Goal: Use online tool/utility: Utilize a website feature to perform a specific function

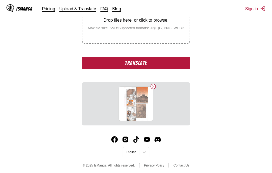
scroll to position [128, 0]
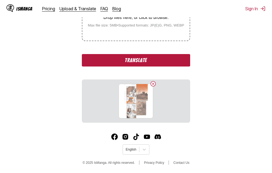
click at [141, 60] on button "Translate" at bounding box center [136, 60] width 108 height 12
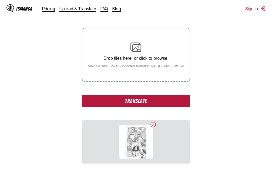
scroll to position [92, 0]
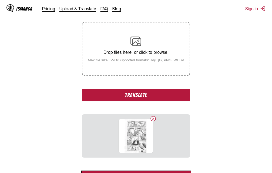
click at [135, 96] on button "Translate" at bounding box center [136, 95] width 108 height 12
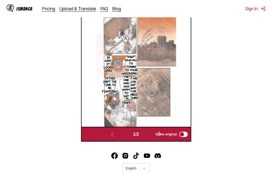
scroll to position [198, 0]
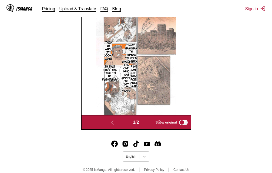
click at [161, 123] on span "Show original" at bounding box center [166, 122] width 21 height 4
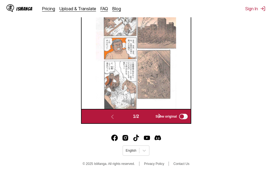
scroll to position [206, 0]
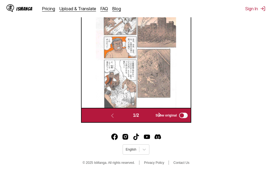
click at [161, 113] on span "Show original" at bounding box center [166, 115] width 21 height 4
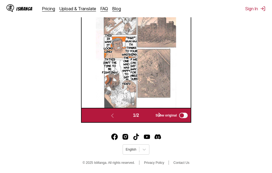
click at [139, 115] on span "1 / 2" at bounding box center [136, 115] width 6 height 5
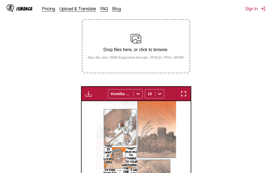
scroll to position [98, 0]
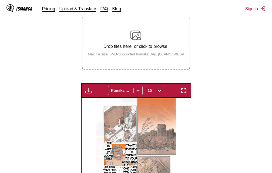
click at [182, 93] on img "button" at bounding box center [183, 90] width 6 height 6
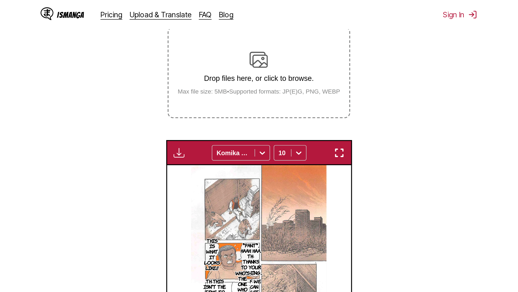
scroll to position [57, 0]
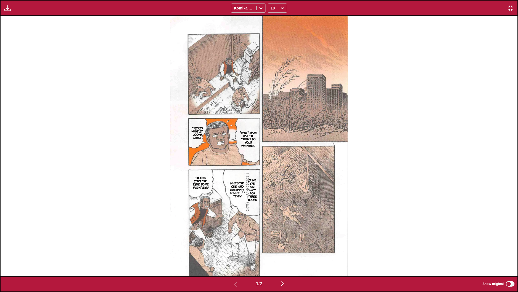
click at [272, 173] on img "button" at bounding box center [282, 283] width 6 height 6
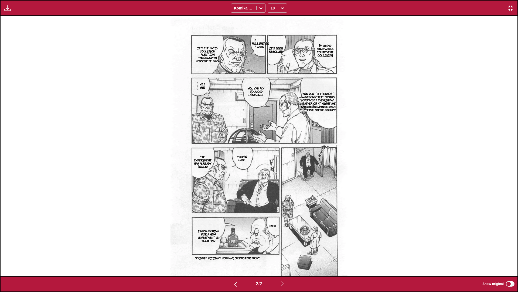
click at [272, 8] on img "button" at bounding box center [511, 8] width 6 height 6
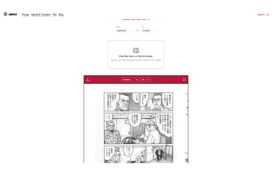
scroll to position [0, 109]
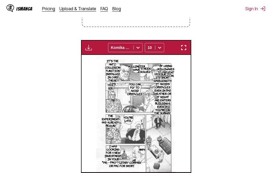
click at [183, 48] on img "button" at bounding box center [183, 47] width 6 height 6
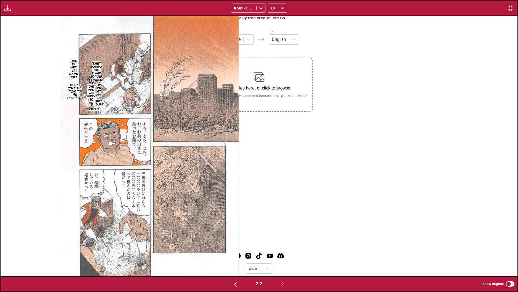
scroll to position [0, 517]
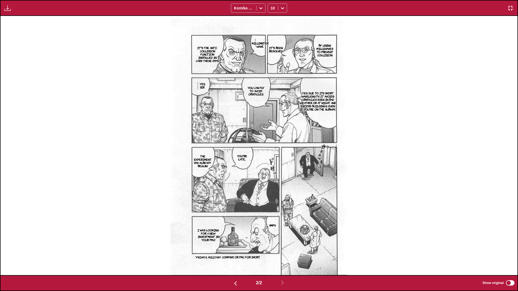
drag, startPoint x: 149, startPoint y: 121, endPoint x: 146, endPoint y: 121, distance: 3.8
click at [148, 121] on div "By using milliwaves to prevent collision, It's been resolved. Millimeter wave I…" at bounding box center [259, 145] width 517 height 259
click at [140, 121] on div "By using milliwaves to prevent collision, It's been resolved. Millimeter wave I…" at bounding box center [259, 146] width 517 height 260
click at [145, 121] on div "By using milliwaves to prevent collision, It's been resolved. Millimeter wave I…" at bounding box center [259, 146] width 517 height 260
drag, startPoint x: 252, startPoint y: 248, endPoint x: 245, endPoint y: 275, distance: 27.5
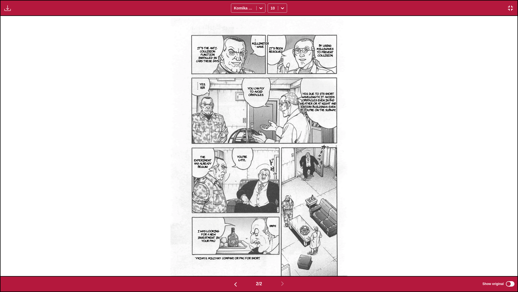
click at [245, 173] on img at bounding box center [259, 146] width 177 height 260
click at [272, 8] on img "button" at bounding box center [511, 8] width 6 height 6
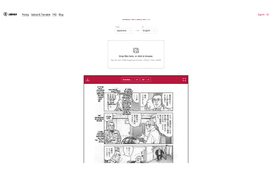
scroll to position [0, 109]
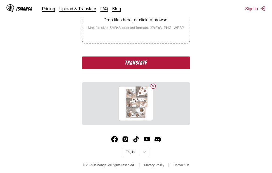
scroll to position [128, 0]
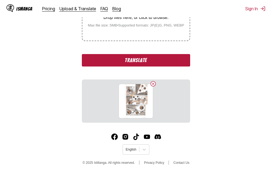
click at [110, 59] on button "Translate" at bounding box center [136, 60] width 108 height 12
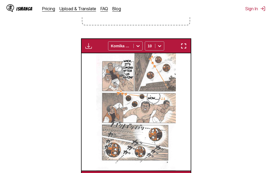
scroll to position [93, 0]
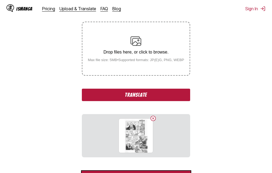
click at [137, 97] on button "Translate" at bounding box center [136, 95] width 108 height 12
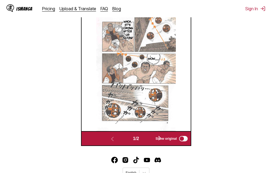
scroll to position [201, 0]
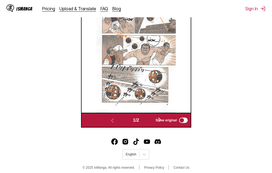
click at [160, 118] on label "Show original" at bounding box center [172, 120] width 33 height 7
click at [159, 120] on span "Show original" at bounding box center [166, 120] width 21 height 4
click at [161, 120] on span "Show original" at bounding box center [166, 120] width 21 height 4
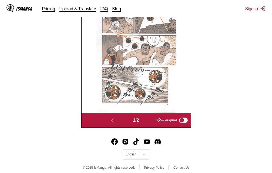
click at [161, 120] on span "Show original" at bounding box center [166, 120] width 21 height 4
click at [160, 120] on span "Show original" at bounding box center [166, 120] width 21 height 4
click at [161, 119] on span "Show original" at bounding box center [166, 120] width 21 height 4
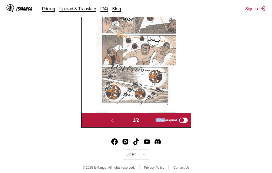
click at [168, 104] on img at bounding box center [136, 53] width 80 height 117
drag, startPoint x: 141, startPoint y: 121, endPoint x: 152, endPoint y: 122, distance: 10.9
click at [142, 121] on div "1 / 2" at bounding box center [135, 120] width 79 height 8
click at [154, 120] on div "Show original" at bounding box center [170, 120] width 36 height 7
click at [162, 119] on span "Show original" at bounding box center [166, 120] width 21 height 4
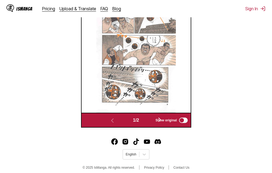
click at [162, 120] on span "Show original" at bounding box center [166, 120] width 21 height 4
click at [160, 120] on span "Show original" at bounding box center [166, 120] width 21 height 4
click at [161, 120] on span "Show original" at bounding box center [166, 120] width 21 height 4
click at [160, 120] on span "Show original" at bounding box center [166, 120] width 21 height 4
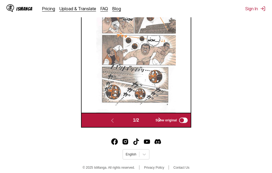
click at [160, 120] on span "Show original" at bounding box center [166, 120] width 21 height 4
click at [160, 121] on span "Show original" at bounding box center [166, 120] width 21 height 4
click at [159, 121] on span "Show original" at bounding box center [166, 120] width 21 height 4
click at [161, 120] on span "Show original" at bounding box center [166, 120] width 21 height 4
click at [161, 119] on span "Show original" at bounding box center [166, 120] width 21 height 4
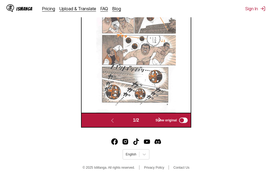
click at [161, 119] on span "Show original" at bounding box center [166, 120] width 21 height 4
click at [161, 122] on span "Show original" at bounding box center [166, 120] width 21 height 4
click at [161, 119] on span "Show original" at bounding box center [166, 120] width 21 height 4
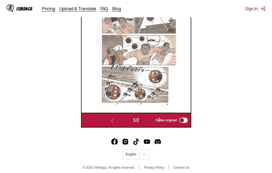
click at [161, 119] on span "Show original" at bounding box center [166, 120] width 21 height 4
click at [110, 113] on img at bounding box center [136, 53] width 80 height 117
click at [162, 118] on label "Show original" at bounding box center [172, 120] width 33 height 7
click at [161, 119] on span "Show original" at bounding box center [166, 120] width 21 height 4
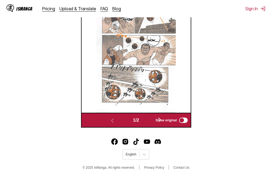
click at [161, 119] on span "Show original" at bounding box center [166, 120] width 21 height 4
click at [160, 119] on span "Show original" at bounding box center [166, 120] width 21 height 4
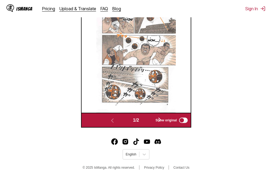
click at [160, 118] on label "Show original" at bounding box center [172, 120] width 33 height 7
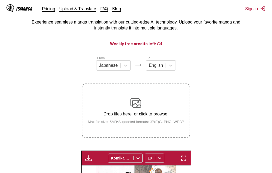
scroll to position [93, 0]
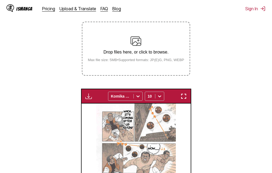
click at [184, 98] on img "button" at bounding box center [183, 96] width 6 height 6
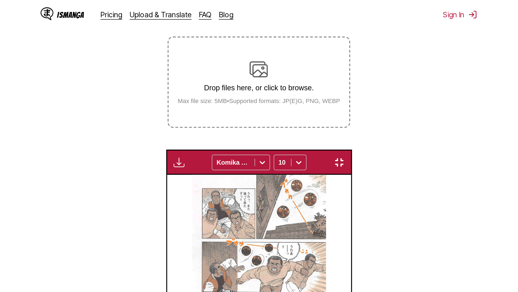
scroll to position [57, 0]
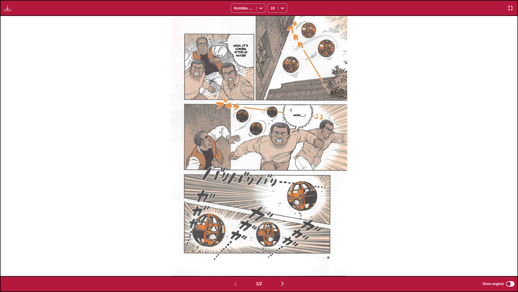
click at [272, 173] on img "button" at bounding box center [282, 283] width 6 height 6
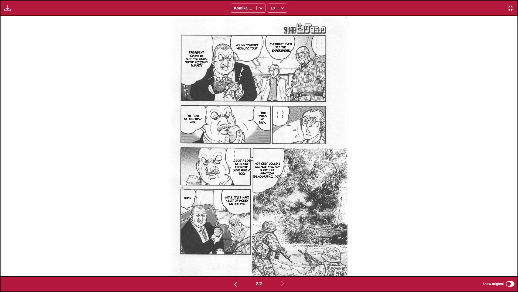
click at [272, 9] on button "button" at bounding box center [511, 8] width 10 height 7
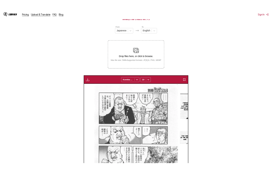
scroll to position [0, 109]
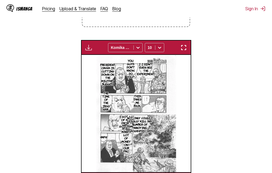
click at [181, 49] on img "button" at bounding box center [183, 47] width 6 height 6
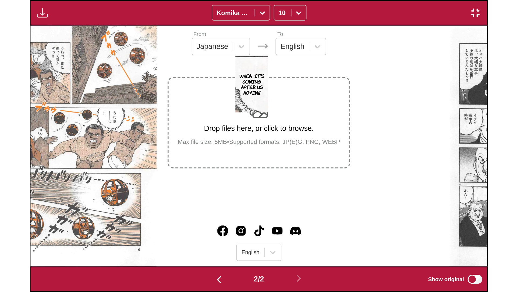
scroll to position [0, 517]
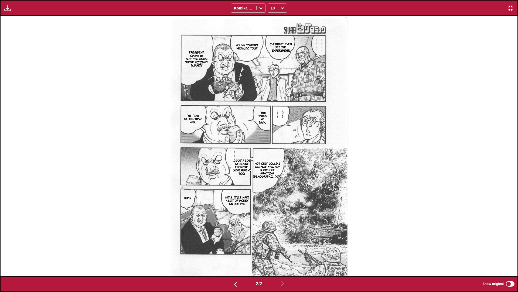
click at [272, 9] on img "button" at bounding box center [511, 8] width 6 height 6
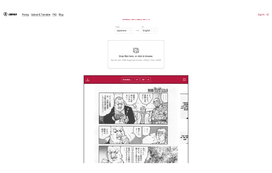
scroll to position [0, 109]
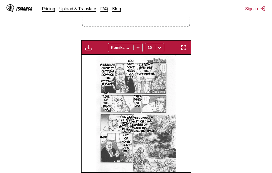
click at [186, 48] on img "button" at bounding box center [183, 47] width 6 height 6
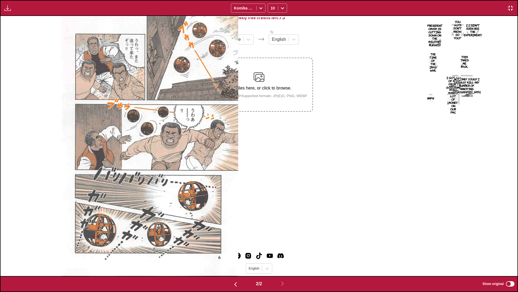
scroll to position [0, 517]
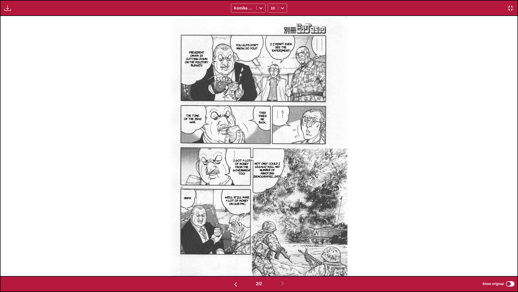
click at [272, 7] on img "button" at bounding box center [511, 8] width 6 height 6
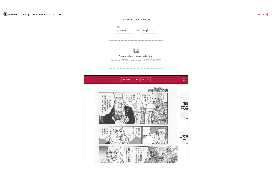
scroll to position [0, 109]
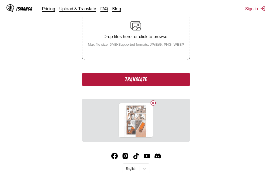
click at [130, 79] on button "Translate" at bounding box center [136, 79] width 108 height 12
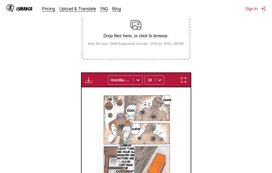
scroll to position [93, 0]
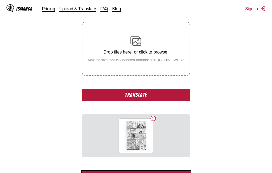
click at [113, 98] on button "Translate" at bounding box center [136, 95] width 108 height 12
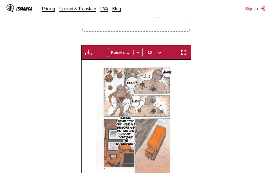
scroll to position [152, 0]
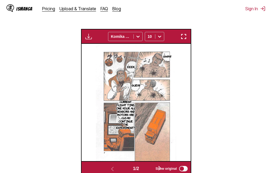
click at [143, 119] on img at bounding box center [136, 102] width 80 height 117
click at [193, 94] on section "From Japanese To English Drop files here, or click to browse. Max file size: 5M…" at bounding box center [135, 55] width 263 height 242
click at [183, 39] on img "button" at bounding box center [183, 36] width 6 height 6
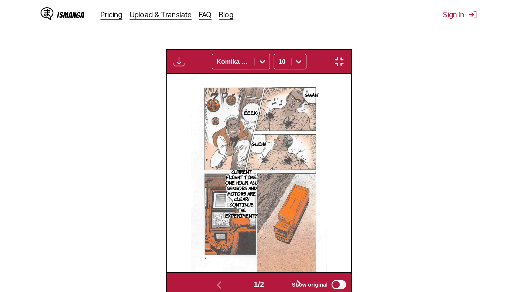
scroll to position [57, 0]
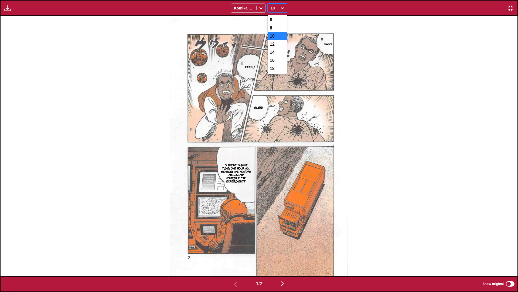
click at [272, 8] on icon at bounding box center [282, 8] width 3 height 2
click at [272, 31] on div "8" at bounding box center [277, 28] width 19 height 8
click at [272, 8] on icon at bounding box center [282, 8] width 3 height 2
click at [272, 38] on div "10" at bounding box center [277, 36] width 19 height 8
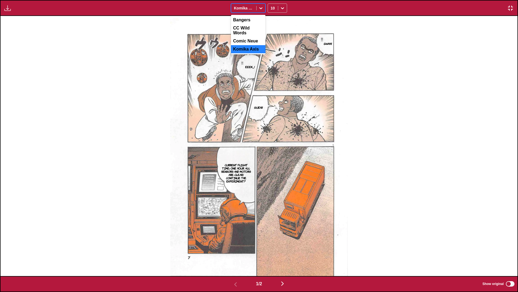
click at [262, 8] on icon at bounding box center [260, 8] width 3 height 2
click at [9, 7] on img "button" at bounding box center [7, 8] width 6 height 6
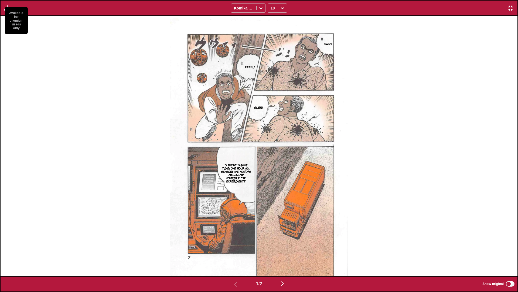
click at [272, 8] on img "button" at bounding box center [511, 8] width 6 height 6
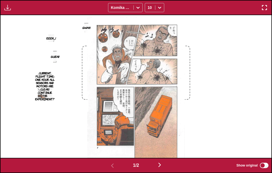
scroll to position [206, 0]
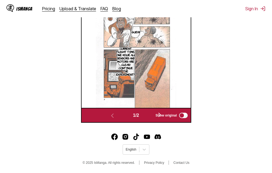
click at [161, 113] on span "Show original" at bounding box center [166, 115] width 21 height 4
click at [160, 114] on span "Show original" at bounding box center [166, 115] width 21 height 4
click at [157, 117] on label "Show original" at bounding box center [172, 115] width 33 height 7
click at [152, 115] on button "button" at bounding box center [159, 115] width 32 height 8
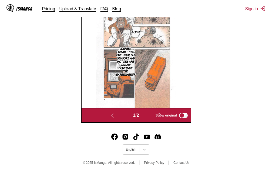
scroll to position [197, 0]
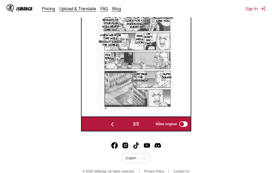
click at [150, 115] on img at bounding box center [136, 57] width 80 height 117
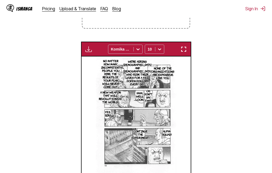
scroll to position [143, 0]
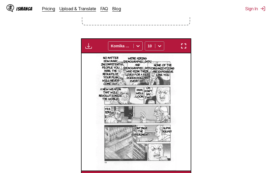
click at [162, 45] on icon at bounding box center [159, 45] width 5 height 5
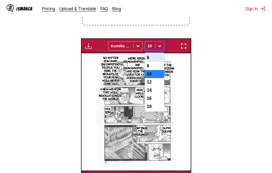
click at [158, 60] on div "6" at bounding box center [154, 58] width 19 height 8
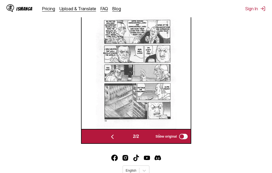
scroll to position [197, 0]
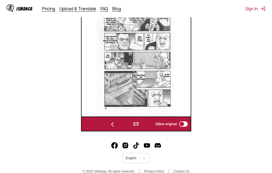
click at [112, 123] on img "button" at bounding box center [112, 124] width 6 height 6
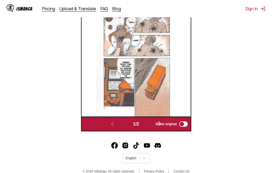
click at [161, 124] on span "Show original" at bounding box center [166, 124] width 21 height 4
click at [161, 123] on span "Show original" at bounding box center [166, 124] width 21 height 4
click at [162, 123] on span "Show original" at bounding box center [166, 124] width 21 height 4
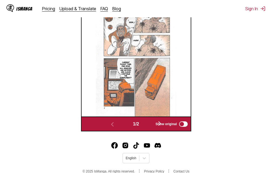
click at [163, 125] on span "Show original" at bounding box center [166, 124] width 21 height 4
click at [160, 126] on span "Show original" at bounding box center [166, 124] width 21 height 4
click at [160, 123] on span "Show original" at bounding box center [166, 124] width 21 height 4
click at [161, 122] on span "Show original" at bounding box center [166, 124] width 21 height 4
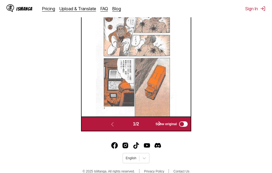
click at [160, 121] on label "Show original" at bounding box center [172, 123] width 33 height 7
click at [160, 124] on span "Show original" at bounding box center [166, 124] width 21 height 4
click at [162, 124] on span "Show original" at bounding box center [166, 124] width 21 height 4
drag, startPoint x: 164, startPoint y: 124, endPoint x: 169, endPoint y: 123, distance: 4.9
click at [167, 124] on span "Show original" at bounding box center [166, 124] width 21 height 4
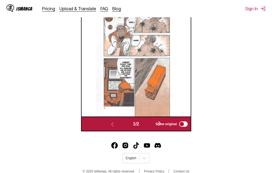
click at [176, 122] on label "Show original" at bounding box center [172, 123] width 33 height 7
click at [160, 123] on span "Show original" at bounding box center [166, 124] width 21 height 4
click at [162, 123] on span "Show original" at bounding box center [166, 124] width 21 height 4
click at [161, 123] on span "Show original" at bounding box center [166, 124] width 21 height 4
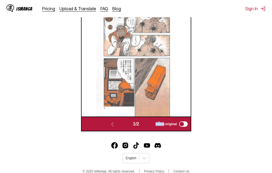
click at [161, 123] on span "Show original" at bounding box center [166, 124] width 21 height 4
click at [161, 122] on span "Show original" at bounding box center [166, 124] width 21 height 4
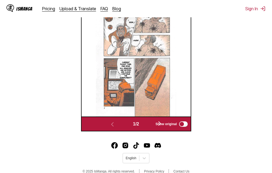
click at [158, 121] on label "Show original" at bounding box center [172, 123] width 33 height 7
click at [158, 122] on label "Show original" at bounding box center [172, 123] width 33 height 7
drag, startPoint x: 177, startPoint y: 80, endPoint x: 120, endPoint y: 78, distance: 56.7
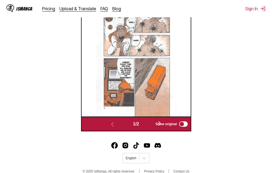
click at [121, 78] on div "Gwah! Eeek_! Gueh!! Current flight time: one hour. All sensors and motors are c…" at bounding box center [136, 57] width 109 height 117
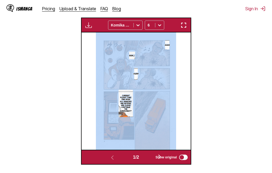
scroll to position [163, 0]
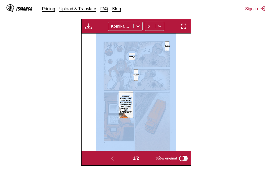
click at [130, 93] on section "Current flight time: one hour. All sensors and motors are clear! Continue the e…" at bounding box center [126, 104] width 14 height 27
click at [174, 93] on img at bounding box center [136, 91] width 80 height 117
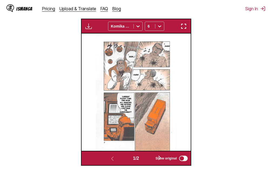
click at [161, 156] on label "Show original" at bounding box center [172, 158] width 33 height 7
click at [160, 158] on span "Show original" at bounding box center [166, 158] width 21 height 4
click at [161, 157] on span "Show original" at bounding box center [166, 158] width 21 height 4
click at [160, 157] on span "Show original" at bounding box center [166, 158] width 21 height 4
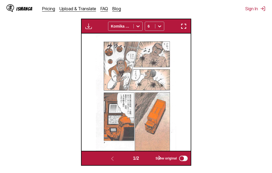
click at [160, 157] on span "Show original" at bounding box center [166, 158] width 21 height 4
click at [161, 154] on div "1 / 2 Show original" at bounding box center [136, 158] width 110 height 15
click at [161, 155] on label "Show original" at bounding box center [172, 158] width 33 height 7
drag, startPoint x: 161, startPoint y: 155, endPoint x: 161, endPoint y: 159, distance: 3.2
click at [161, 157] on label "Show original" at bounding box center [172, 158] width 33 height 7
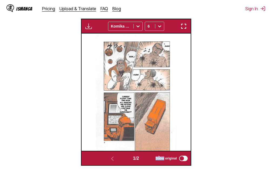
click at [164, 157] on span "Show original" at bounding box center [166, 158] width 21 height 4
click at [163, 158] on span "Show original" at bounding box center [166, 158] width 21 height 4
click at [161, 159] on span "Show original" at bounding box center [166, 158] width 21 height 4
click at [160, 158] on span "Show original" at bounding box center [166, 158] width 21 height 4
click at [159, 158] on span "Show original" at bounding box center [166, 158] width 21 height 4
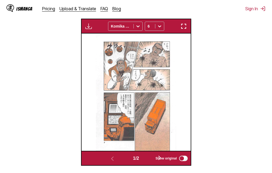
click at [160, 158] on span "Show original" at bounding box center [166, 158] width 21 height 4
click at [162, 157] on span "Show original" at bounding box center [166, 158] width 21 height 4
click at [161, 157] on span "Show original" at bounding box center [166, 158] width 21 height 4
click at [181, 23] on img "button" at bounding box center [183, 26] width 6 height 6
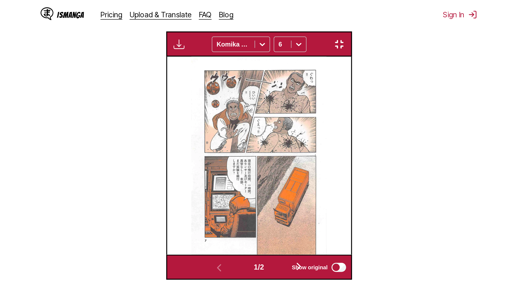
scroll to position [57, 0]
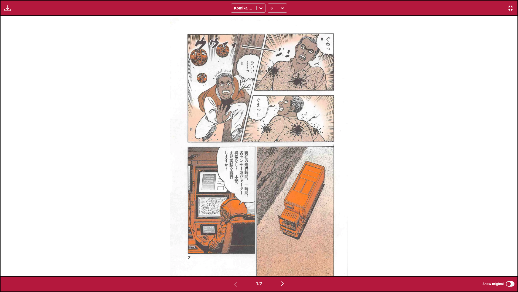
click at [272, 155] on div "Gwah! Eeek_! Gueh!! Current flight time: one hour. All sensors and motors are c…" at bounding box center [259, 146] width 517 height 260
click at [272, 173] on div "Gwah! Eeek_! Gueh!! Current flight time: one hour. All sensors and motors are c…" at bounding box center [259, 146] width 517 height 260
click at [272, 173] on img "button" at bounding box center [282, 283] width 6 height 6
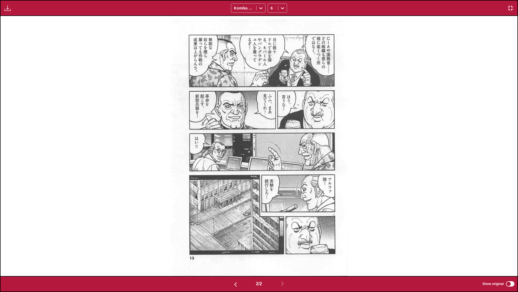
click at [272, 8] on img "button" at bounding box center [511, 8] width 6 height 6
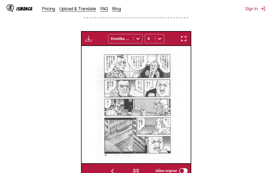
scroll to position [168, 0]
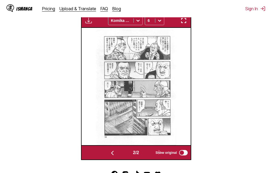
click at [180, 151] on label "Show original" at bounding box center [172, 152] width 33 height 7
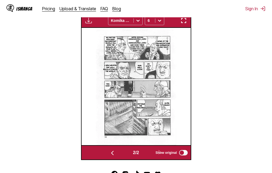
click at [186, 21] on img "button" at bounding box center [183, 20] width 6 height 6
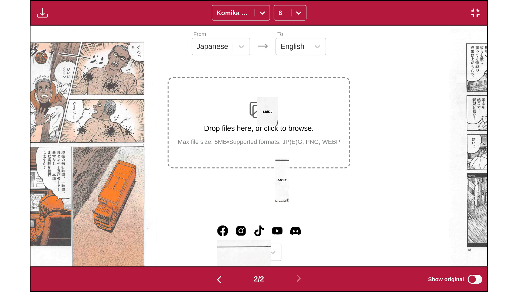
scroll to position [0, 517]
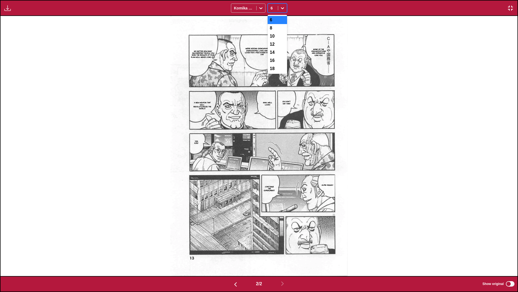
click at [272, 9] on div at bounding box center [282, 8] width 9 height 9
click at [272, 38] on div "10" at bounding box center [277, 36] width 19 height 8
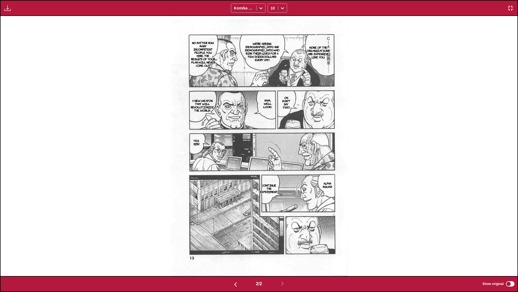
click at [272, 8] on img "button" at bounding box center [511, 8] width 6 height 6
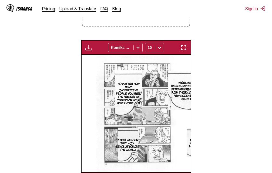
scroll to position [0, 109]
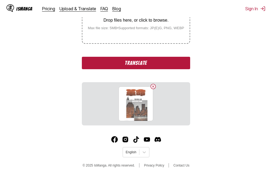
scroll to position [128, 0]
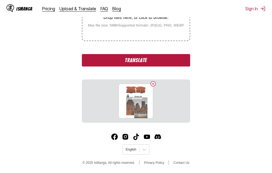
click at [143, 62] on button "Translate" at bounding box center [136, 60] width 108 height 12
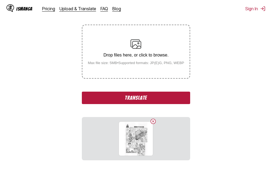
scroll to position [98, 0]
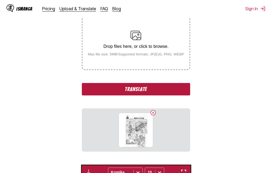
click at [145, 89] on button "Translate" at bounding box center [136, 89] width 108 height 12
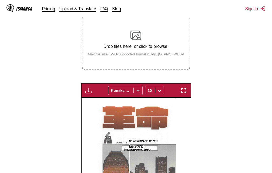
click at [185, 89] on img "button" at bounding box center [183, 90] width 6 height 6
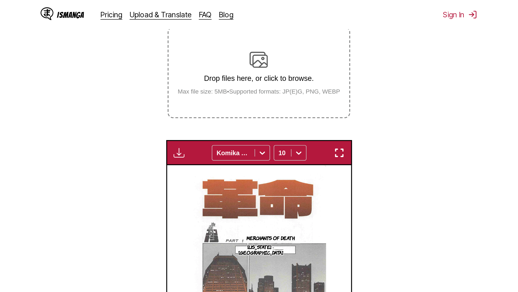
scroll to position [57, 0]
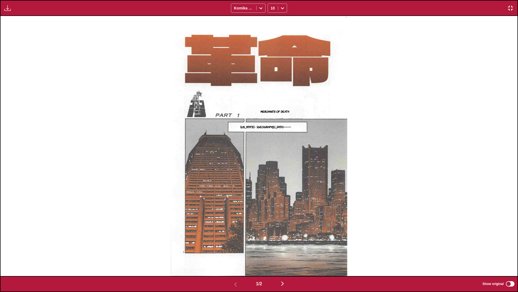
click at [272, 173] on img "button" at bounding box center [282, 283] width 6 height 6
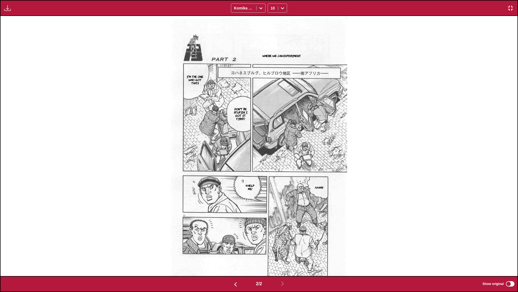
click at [272, 9] on button "button" at bounding box center [511, 8] width 10 height 7
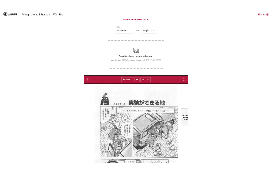
scroll to position [0, 109]
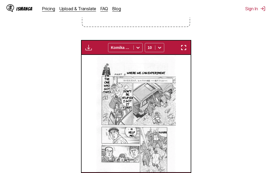
click at [183, 48] on img "button" at bounding box center [183, 47] width 6 height 6
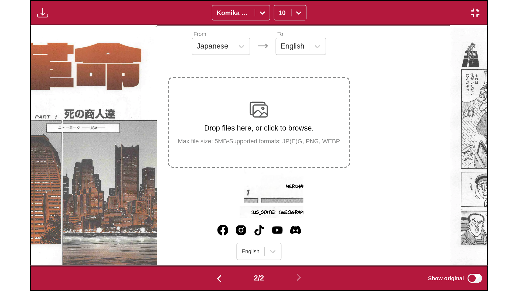
scroll to position [0, 517]
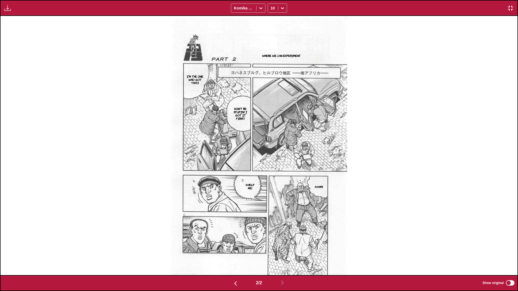
click at [272, 8] on img "button" at bounding box center [511, 8] width 6 height 6
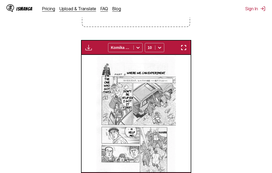
scroll to position [0, 109]
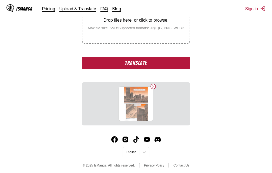
scroll to position [128, 0]
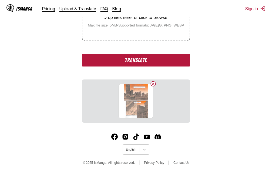
click at [145, 61] on button "Translate" at bounding box center [136, 60] width 108 height 12
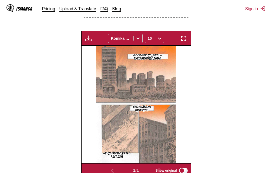
scroll to position [93, 0]
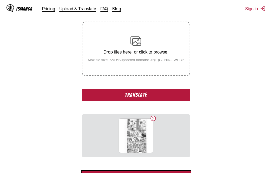
click at [120, 93] on button "Translate" at bounding box center [136, 95] width 108 height 12
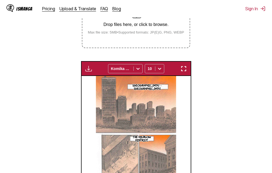
scroll to position [120, 0]
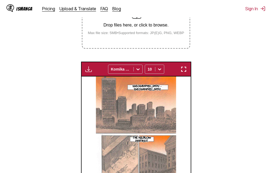
click at [186, 69] on img "button" at bounding box center [183, 69] width 6 height 6
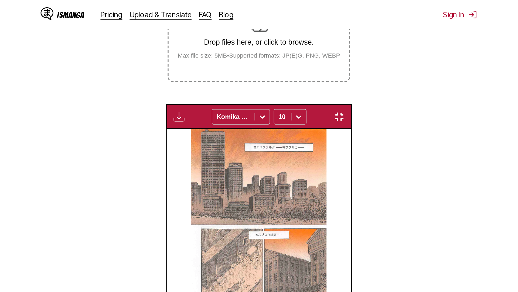
scroll to position [57, 0]
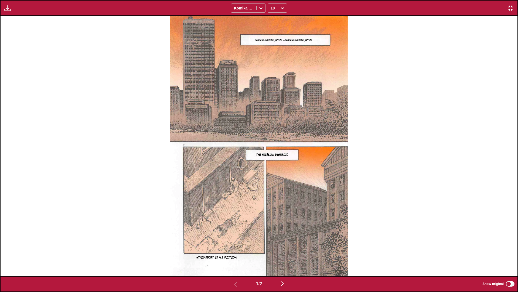
click at [272, 173] on img "button" at bounding box center [282, 283] width 6 height 6
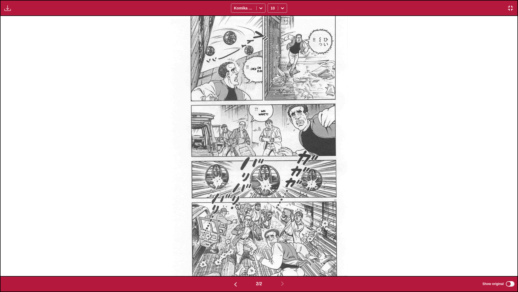
click at [272, 9] on img "button" at bounding box center [511, 8] width 6 height 6
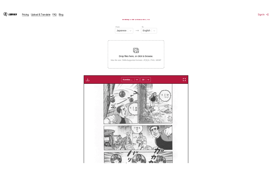
scroll to position [0, 109]
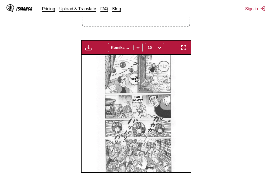
click at [183, 48] on img "button" at bounding box center [183, 47] width 6 height 6
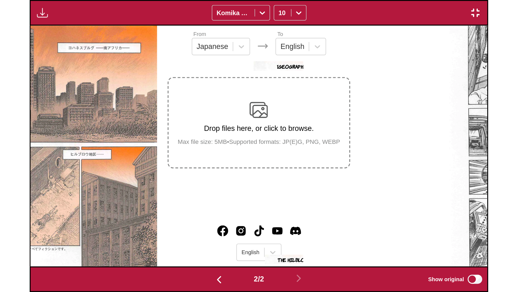
scroll to position [0, 517]
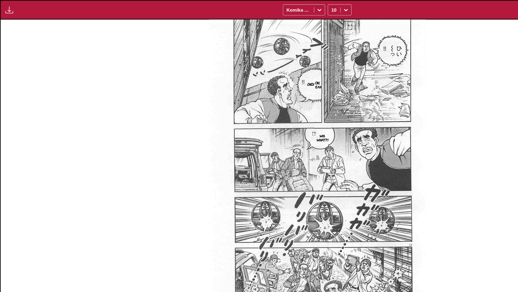
click at [272, 8] on img "button" at bounding box center [511, 8] width 6 height 6
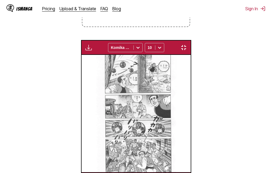
scroll to position [0, 109]
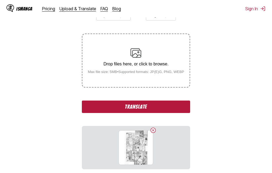
scroll to position [81, 0]
click at [129, 109] on button "Translate" at bounding box center [136, 106] width 108 height 12
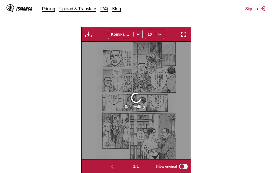
click at [53, 101] on section "From Japanese To English Drop files here, or click to browse. Max file size: 5M…" at bounding box center [135, 43] width 263 height 261
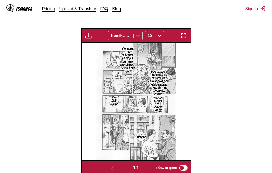
scroll to position [144, 0]
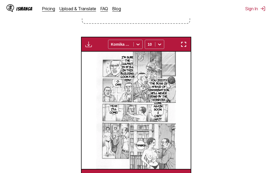
click at [185, 46] on img "button" at bounding box center [183, 44] width 6 height 6
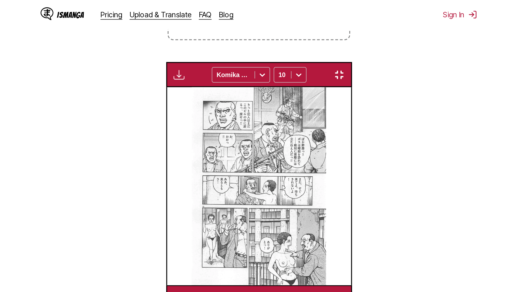
scroll to position [57, 0]
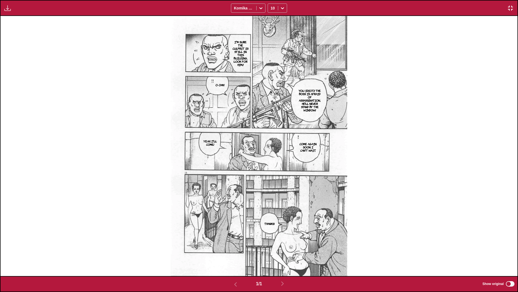
click at [272, 5] on img "button" at bounding box center [511, 8] width 6 height 6
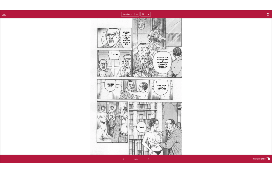
scroll to position [141, 0]
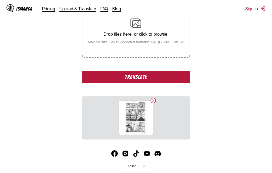
scroll to position [101, 0]
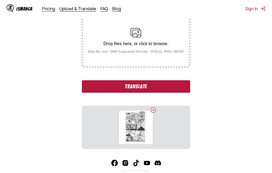
click at [125, 88] on button "Translate" at bounding box center [136, 86] width 108 height 12
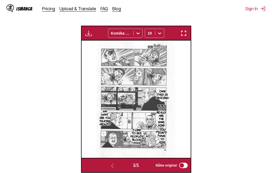
scroll to position [147, 0]
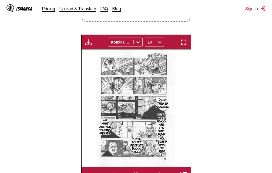
click at [6, 75] on section "From Japanese To English Drop files here, or click to browse. Max file size: 5M…" at bounding box center [135, 61] width 263 height 242
click at [184, 43] on img "button" at bounding box center [183, 42] width 6 height 6
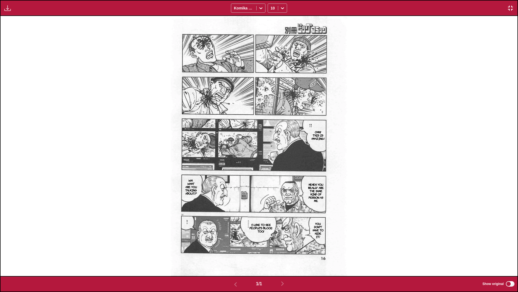
click at [272, 147] on div "Ohh!! This is amazing! Heheh, you really are the same kind of person as me. Wh-…" at bounding box center [259, 146] width 517 height 260
click at [272, 8] on img "button" at bounding box center [511, 8] width 6 height 6
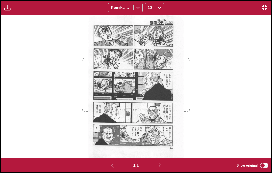
scroll to position [141, 0]
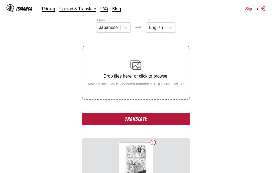
click at [132, 118] on button "Translate" at bounding box center [136, 119] width 108 height 12
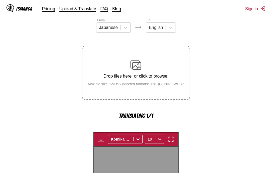
scroll to position [174, 0]
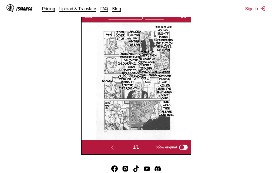
click at [183, 18] on img "button" at bounding box center [183, 15] width 6 height 6
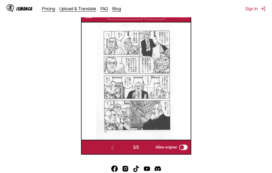
scroll to position [57, 0]
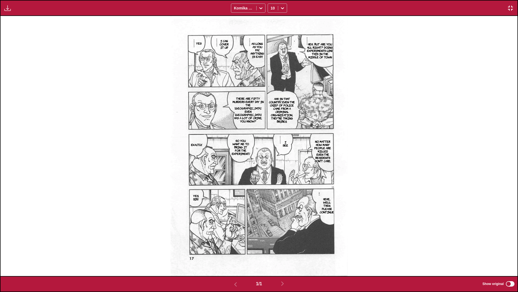
click at [272, 9] on img "button" at bounding box center [511, 8] width 6 height 6
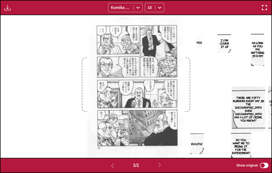
scroll to position [141, 0]
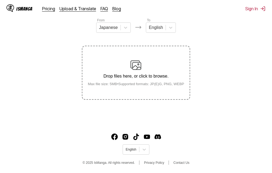
scroll to position [69, 0]
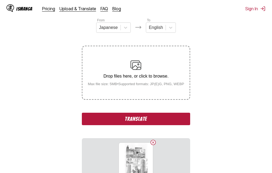
click at [135, 118] on button "Translate" at bounding box center [136, 119] width 108 height 12
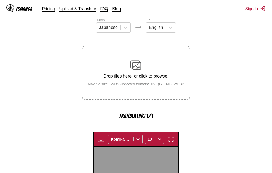
scroll to position [174, 0]
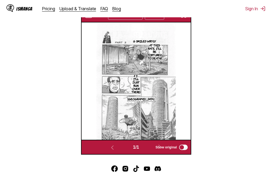
click at [183, 18] on img "button" at bounding box center [183, 15] width 6 height 6
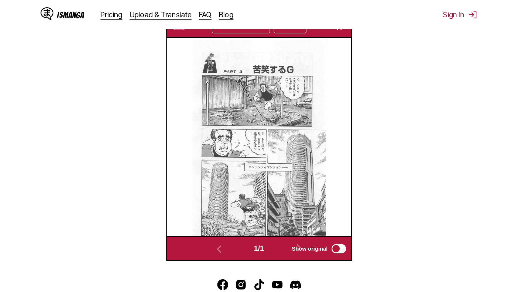
scroll to position [57, 0]
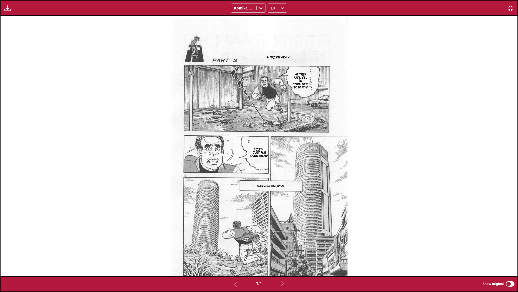
click at [272, 8] on img "button" at bounding box center [511, 8] width 6 height 6
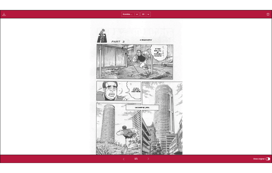
scroll to position [141, 0]
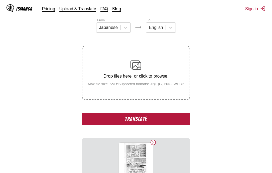
click at [156, 119] on button "Translate" at bounding box center [136, 119] width 108 height 12
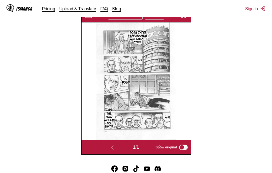
click at [184, 17] on div "IsManga Pricing Upload & Translate FAQ Blog Sign In Pricing Upload & Translate …" at bounding box center [136, 8] width 272 height 17
click at [183, 18] on img "button" at bounding box center [183, 15] width 6 height 6
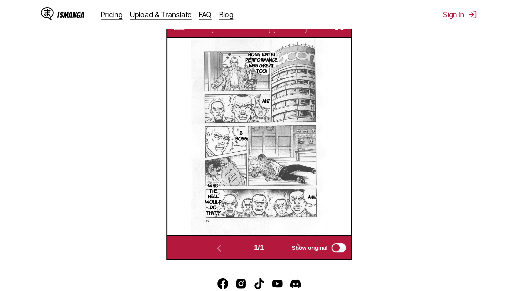
scroll to position [57, 0]
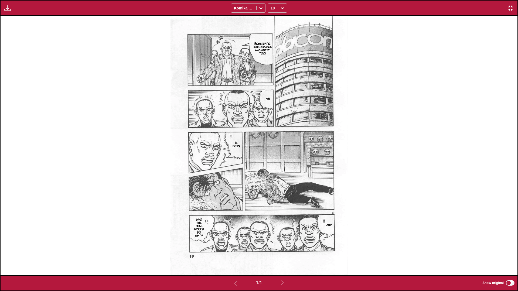
click at [272, 9] on img "button" at bounding box center [511, 8] width 6 height 6
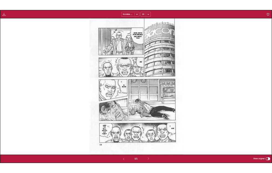
scroll to position [141, 0]
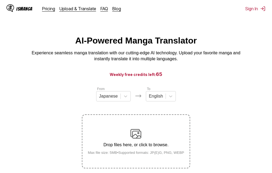
scroll to position [69, 0]
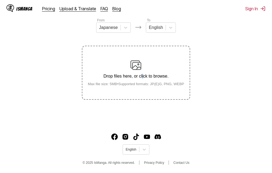
drag, startPoint x: 142, startPoint y: 77, endPoint x: 143, endPoint y: 80, distance: 3.5
click at [143, 79] on p "Drop files here, or click to browse." at bounding box center [135, 76] width 105 height 5
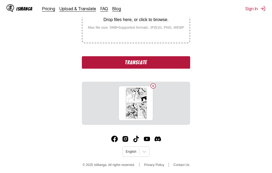
scroll to position [128, 0]
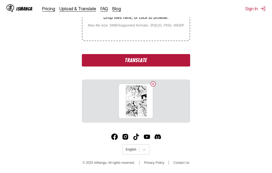
click at [136, 59] on button "Translate" at bounding box center [136, 60] width 108 height 12
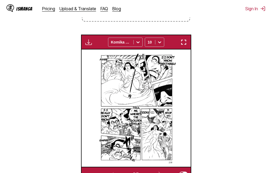
scroll to position [174, 0]
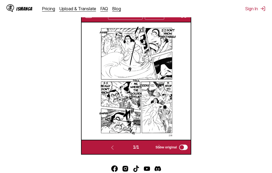
click at [186, 18] on img "button" at bounding box center [183, 15] width 6 height 6
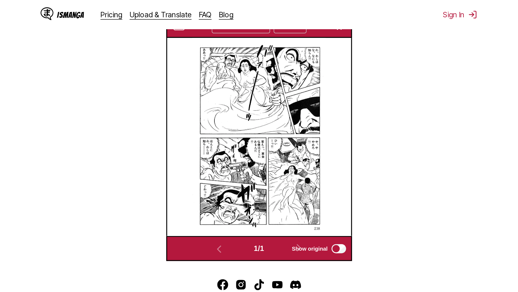
scroll to position [57, 0]
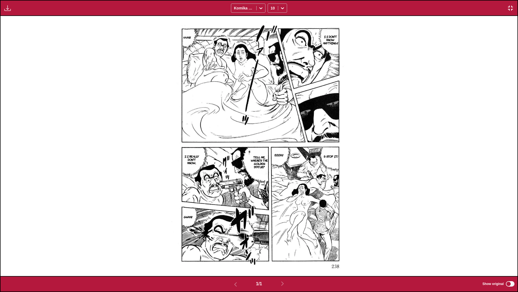
click at [272, 9] on img "button" at bounding box center [511, 8] width 6 height 6
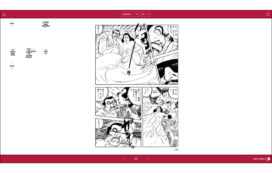
scroll to position [141, 0]
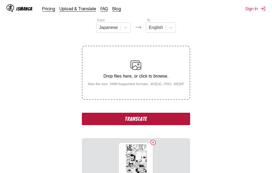
click at [136, 119] on button "Translate" at bounding box center [136, 119] width 108 height 12
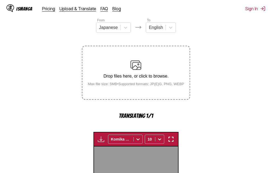
scroll to position [174, 0]
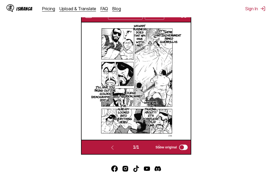
click at [183, 17] on img "button" at bounding box center [183, 15] width 6 height 6
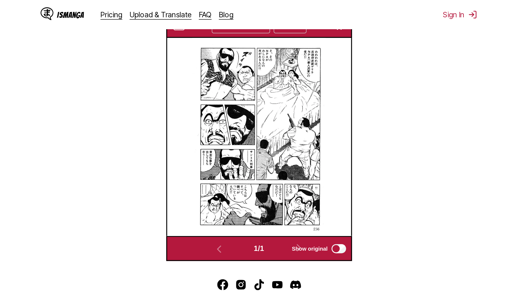
scroll to position [57, 0]
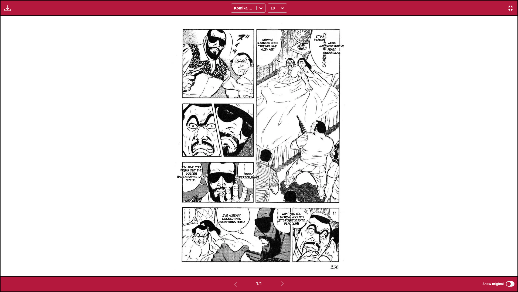
click at [272, 7] on img "button" at bounding box center [511, 8] width 6 height 6
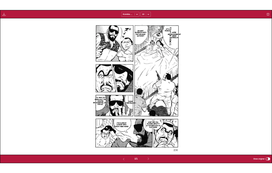
scroll to position [141, 0]
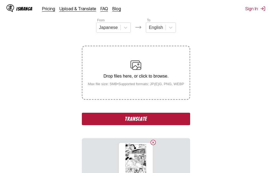
click at [145, 117] on button "Translate" at bounding box center [136, 119] width 108 height 12
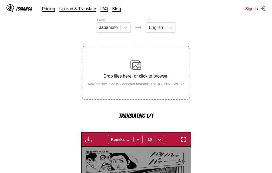
scroll to position [174, 0]
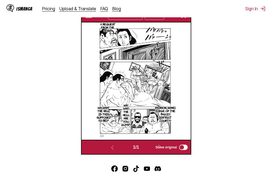
click at [187, 18] on button "button" at bounding box center [184, 15] width 10 height 7
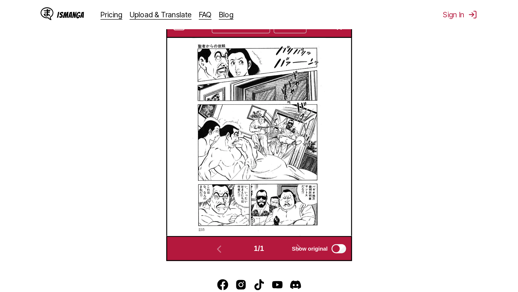
scroll to position [57, 0]
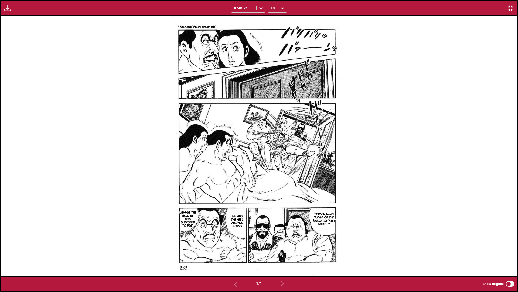
click at [272, 7] on img "button" at bounding box center [511, 8] width 6 height 6
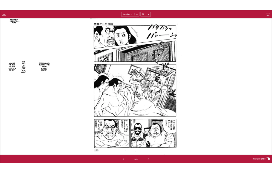
scroll to position [141, 0]
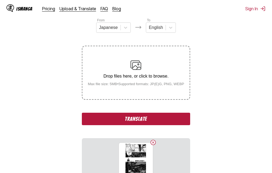
click at [113, 116] on button "Translate" at bounding box center [136, 119] width 108 height 12
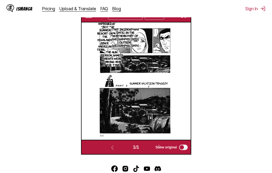
click at [183, 18] on img "button" at bounding box center [183, 15] width 6 height 6
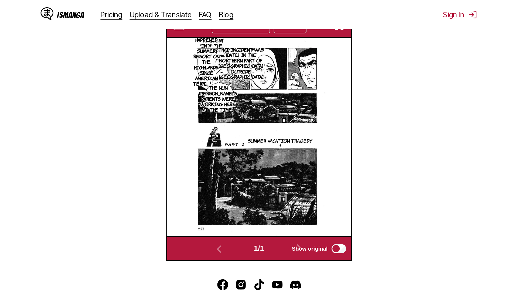
scroll to position [57, 0]
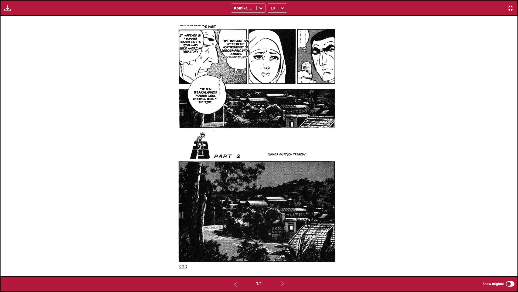
click at [272, 7] on img "button" at bounding box center [511, 8] width 6 height 6
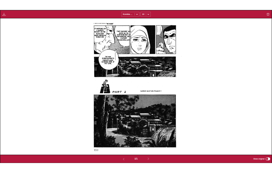
scroll to position [141, 0]
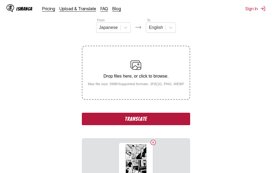
click at [137, 120] on button "Translate" at bounding box center [136, 119] width 108 height 12
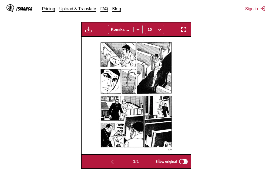
scroll to position [147, 0]
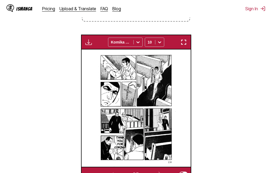
click at [184, 42] on img "button" at bounding box center [183, 42] width 6 height 6
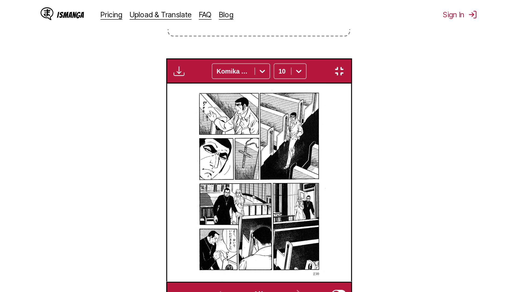
scroll to position [57, 0]
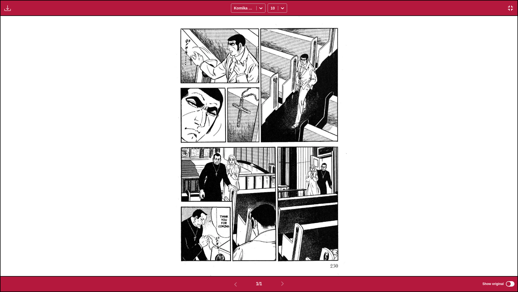
click at [272, 6] on img "button" at bounding box center [511, 8] width 6 height 6
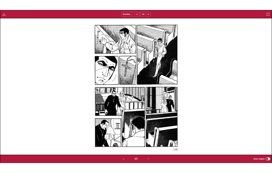
scroll to position [141, 0]
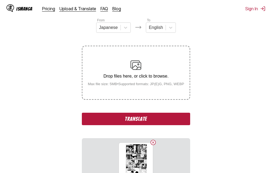
click at [146, 122] on button "Translate" at bounding box center [136, 119] width 108 height 12
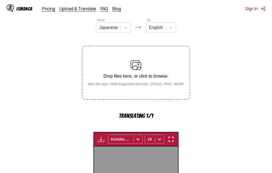
scroll to position [174, 0]
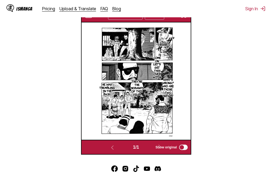
click at [184, 18] on img "button" at bounding box center [183, 15] width 6 height 6
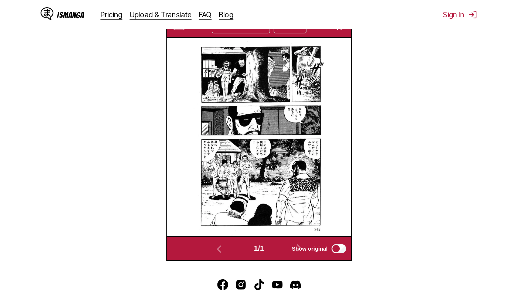
scroll to position [57, 0]
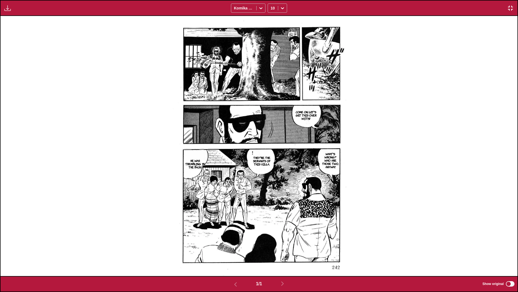
click at [272, 6] on img "button" at bounding box center [511, 8] width 6 height 6
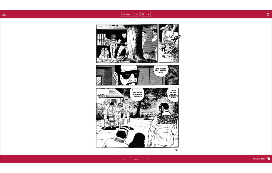
scroll to position [141, 0]
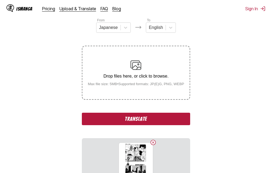
click at [143, 119] on button "Translate" at bounding box center [136, 119] width 108 height 12
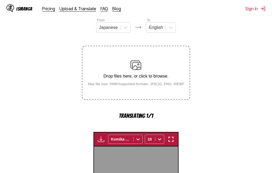
scroll to position [174, 0]
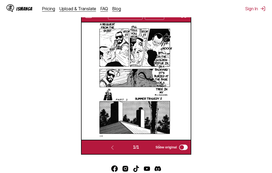
click at [183, 18] on img "button" at bounding box center [183, 15] width 6 height 6
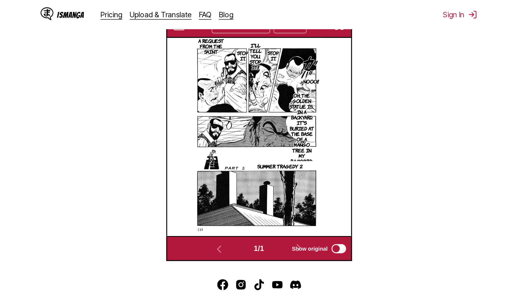
scroll to position [57, 0]
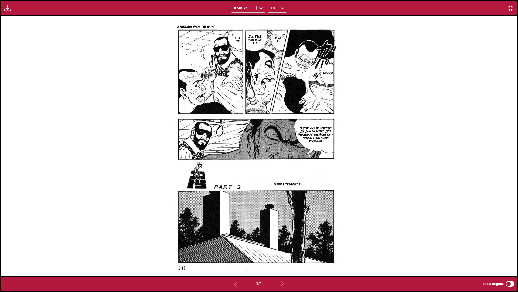
click at [272, 6] on img "button" at bounding box center [511, 8] width 6 height 6
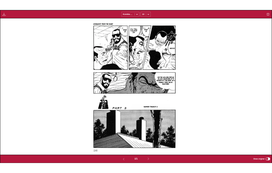
scroll to position [141, 0]
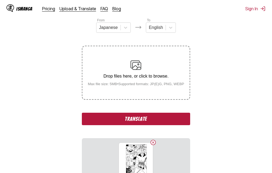
click at [141, 122] on button "Translate" at bounding box center [136, 119] width 108 height 12
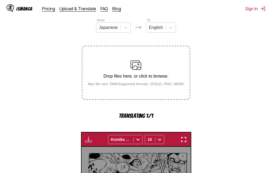
scroll to position [174, 0]
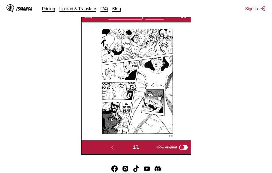
click at [184, 18] on img "button" at bounding box center [183, 15] width 6 height 6
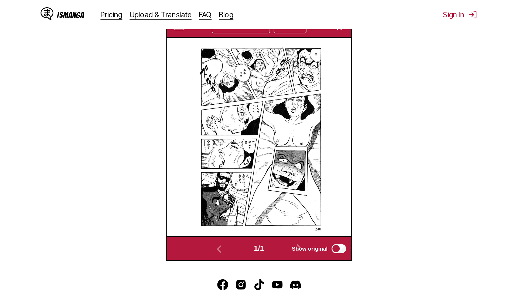
scroll to position [57, 0]
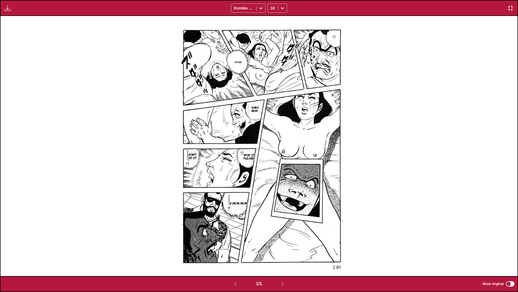
click at [272, 9] on img "button" at bounding box center [511, 8] width 6 height 6
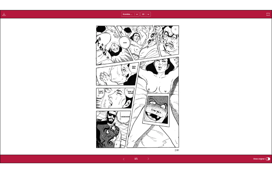
scroll to position [141, 0]
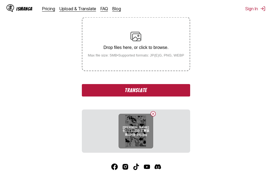
scroll to position [108, 0]
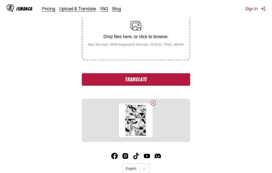
click at [109, 77] on button "Translate" at bounding box center [136, 79] width 108 height 12
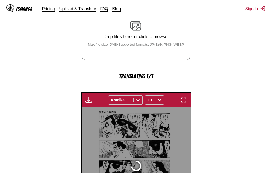
scroll to position [174, 0]
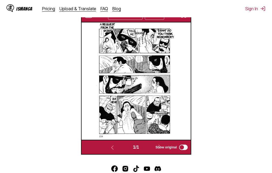
click at [185, 18] on img "button" at bounding box center [183, 15] width 6 height 6
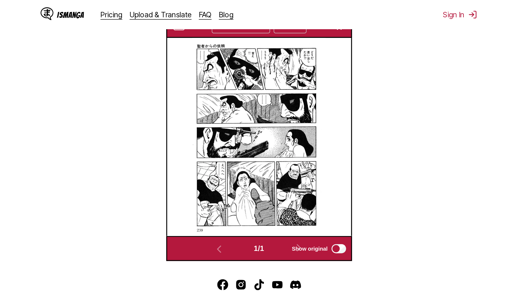
scroll to position [57, 0]
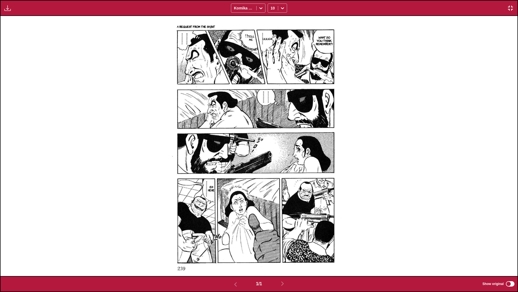
click at [272, 4] on div "Available for premium users only Komika Axis 10" at bounding box center [259, 8] width 518 height 16
click at [272, 5] on img "button" at bounding box center [511, 8] width 6 height 6
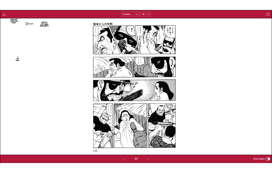
scroll to position [141, 0]
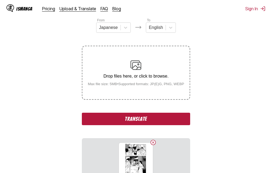
click at [143, 119] on button "Translate" at bounding box center [136, 119] width 108 height 12
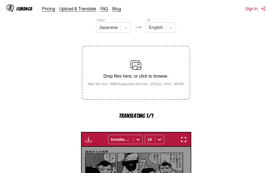
scroll to position [174, 0]
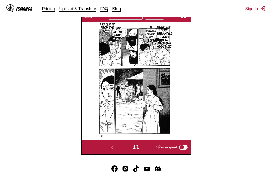
click at [184, 18] on img "button" at bounding box center [183, 15] width 6 height 6
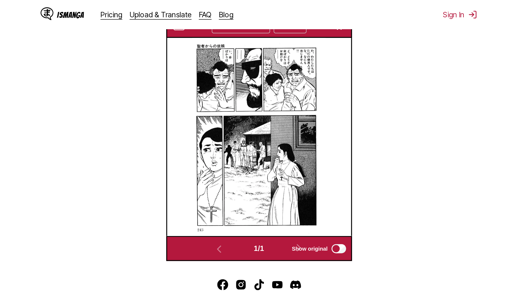
scroll to position [57, 0]
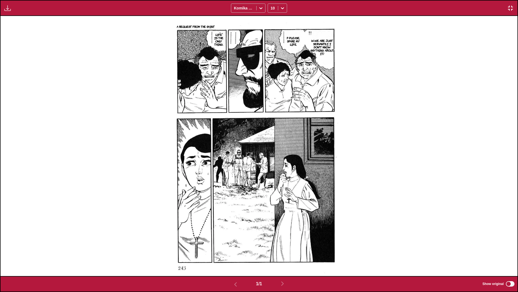
click at [272, 7] on img "button" at bounding box center [511, 8] width 6 height 6
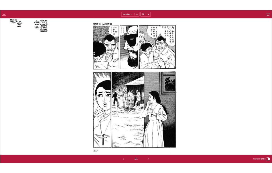
scroll to position [141, 0]
